Goal: Task Accomplishment & Management: Manage account settings

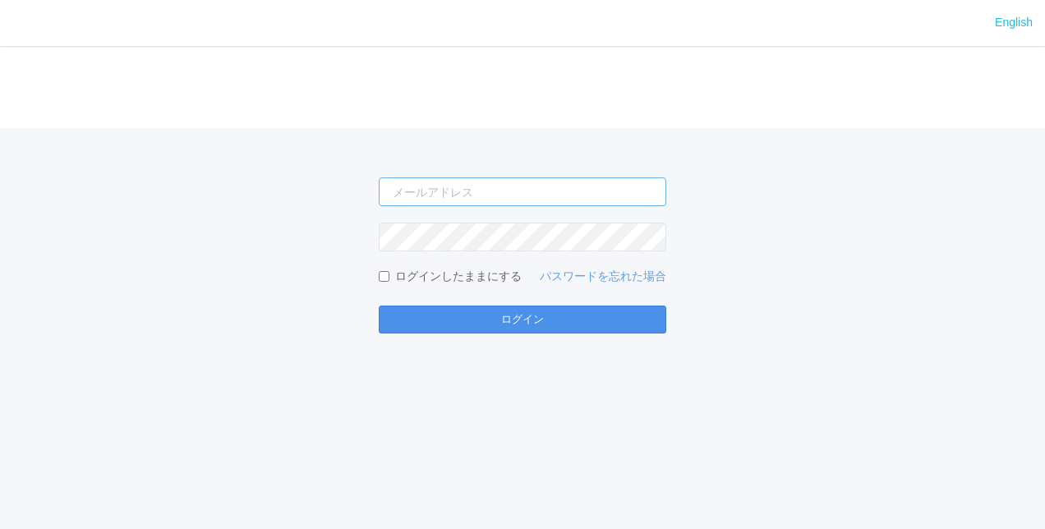
type input "[PERSON_NAME][EMAIL_ADDRESS][DOMAIN_NAME]"
click at [490, 328] on button "ログイン" at bounding box center [523, 320] width 288 height 28
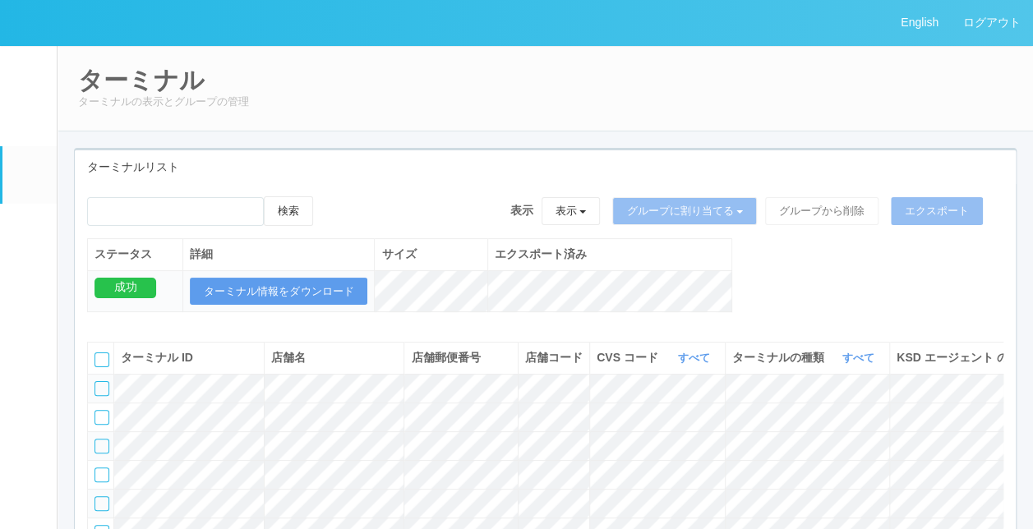
click at [29, 233] on em at bounding box center [29, 233] width 0 height 0
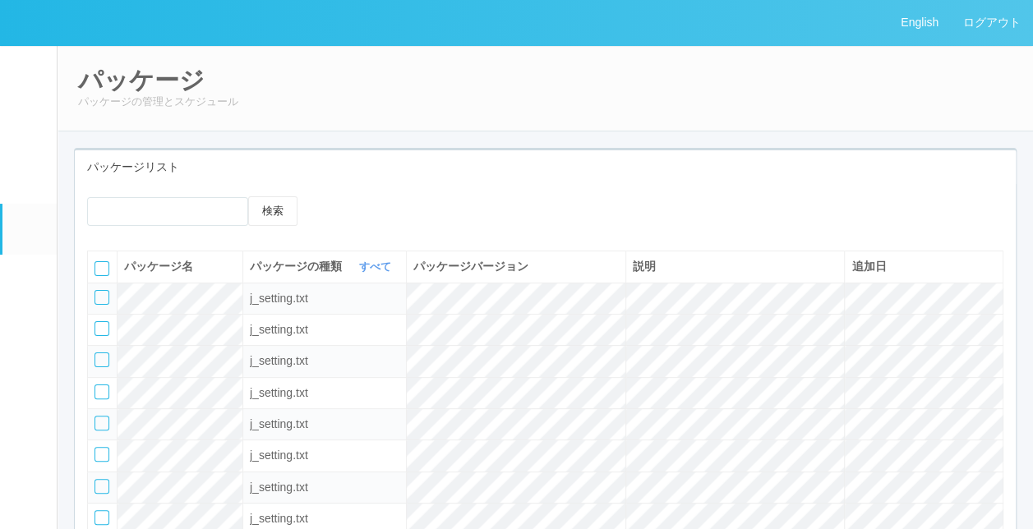
click at [562, 214] on div "検索" at bounding box center [545, 217] width 941 height 42
drag, startPoint x: 755, startPoint y: 199, endPoint x: 434, endPoint y: 113, distance: 332.0
click at [434, 113] on div "パッケージ パッケージの管理とスケジュール" at bounding box center [545, 88] width 977 height 86
click at [904, 98] on p "パッケージの管理とスケジュール" at bounding box center [545, 102] width 934 height 16
click at [588, 192] on div "検索 パッケージ名 パッケージの種類 すべて 表示 すべて キオスク KSD エージェント j_setting.txt パッケージバージョン 説明 追加日 j…" at bounding box center [545, 420] width 941 height 473
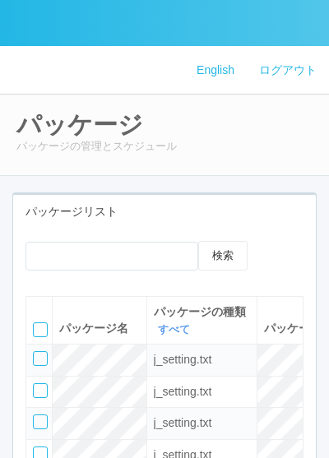
click at [288, 117] on h2 "パッケージ" at bounding box center [164, 124] width 296 height 27
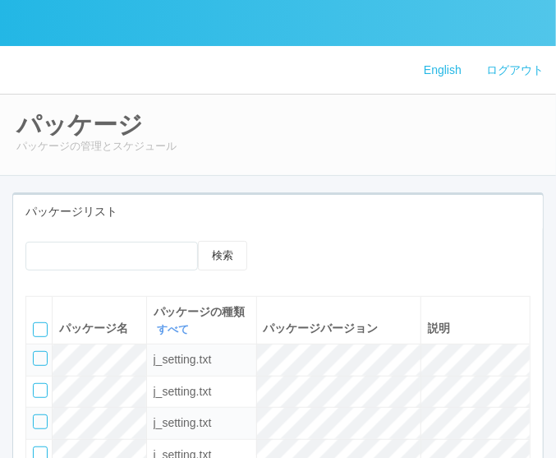
click at [513, 141] on p "パッケージの管理とスケジュール" at bounding box center [278, 146] width 524 height 16
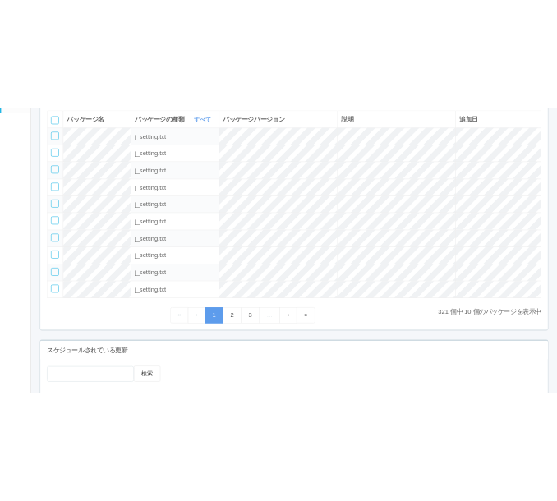
scroll to position [410, 0]
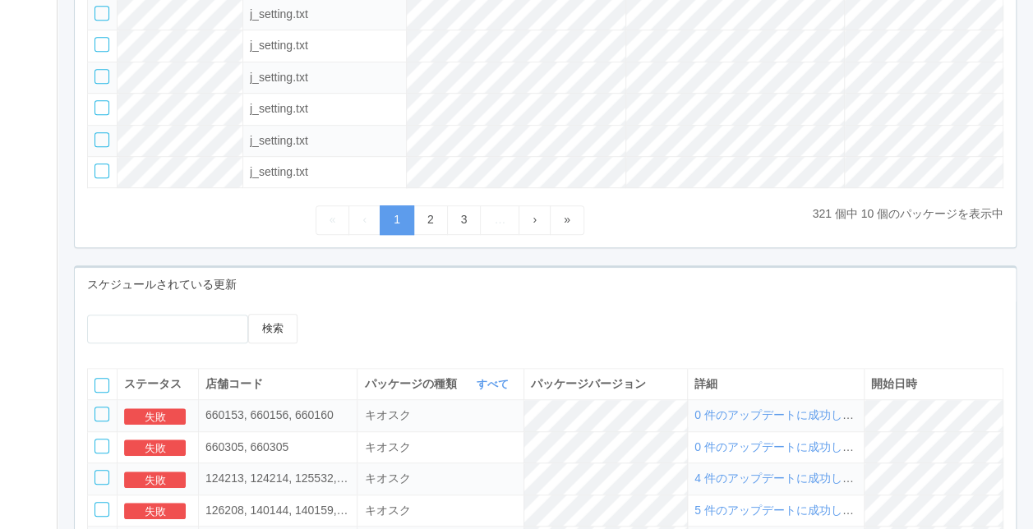
click at [538, 321] on div at bounding box center [427, 326] width 235 height 25
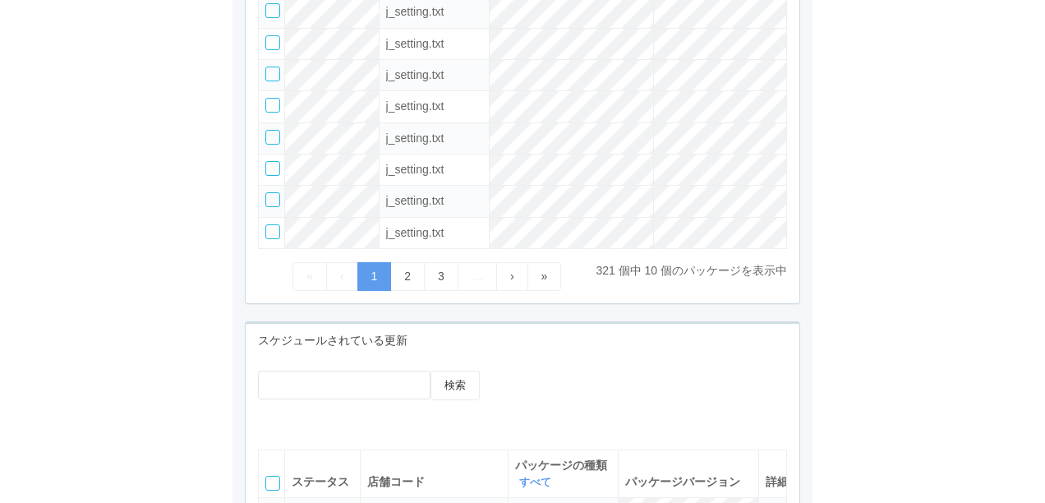
scroll to position [0, 0]
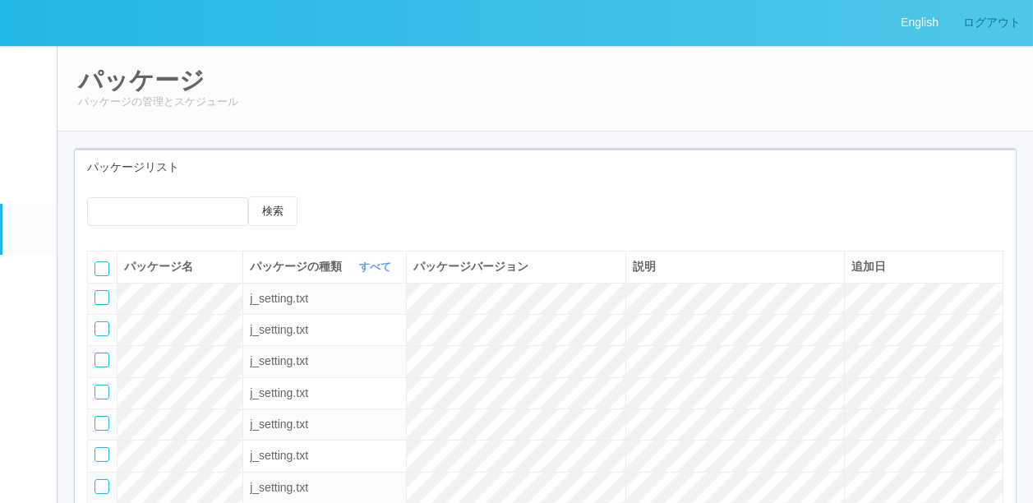
click at [986, 28] on link "ログアウト" at bounding box center [992, 22] width 82 height 45
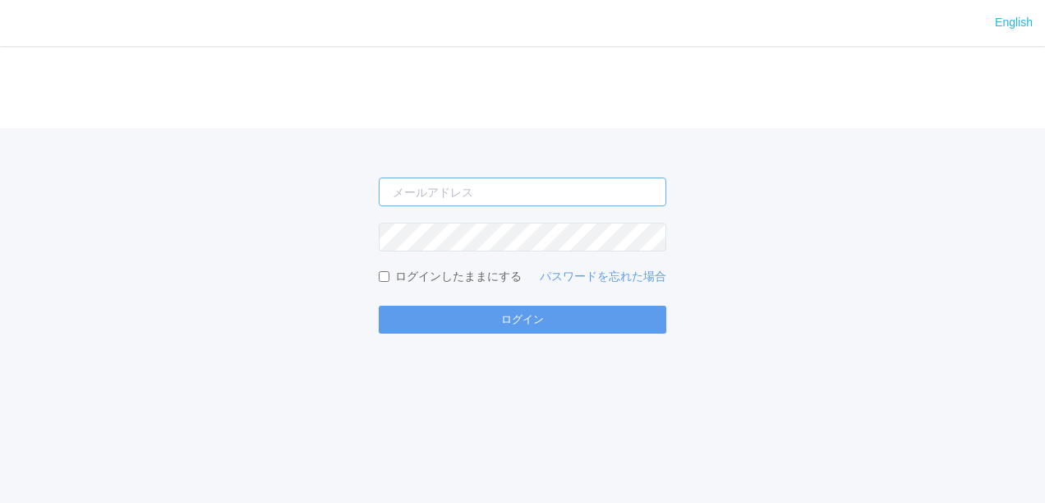
type input "[PERSON_NAME][EMAIL_ADDRESS][DOMAIN_NAME]"
